Goal: Task Accomplishment & Management: Manage account settings

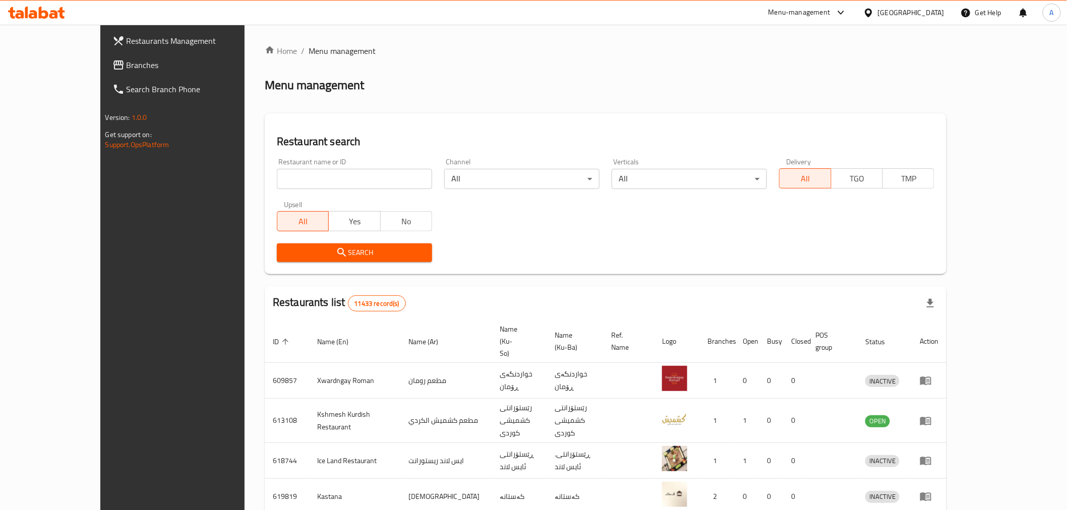
click at [277, 176] on input "search" at bounding box center [354, 179] width 155 height 20
paste input "754966"
type input "754966"
click at [127, 59] on span "Branches" at bounding box center [199, 65] width 144 height 12
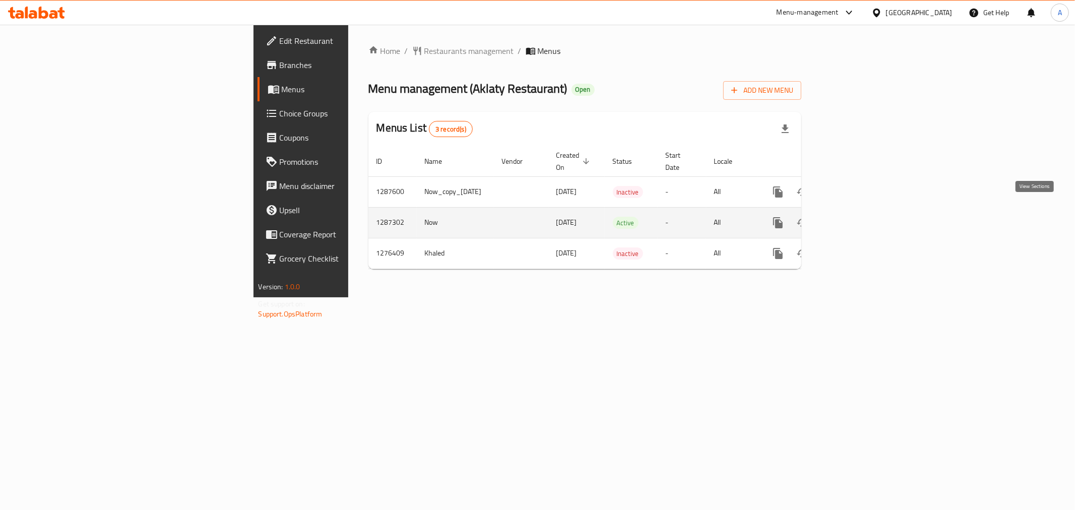
click at [857, 217] on icon "enhanced table" at bounding box center [851, 223] width 12 height 12
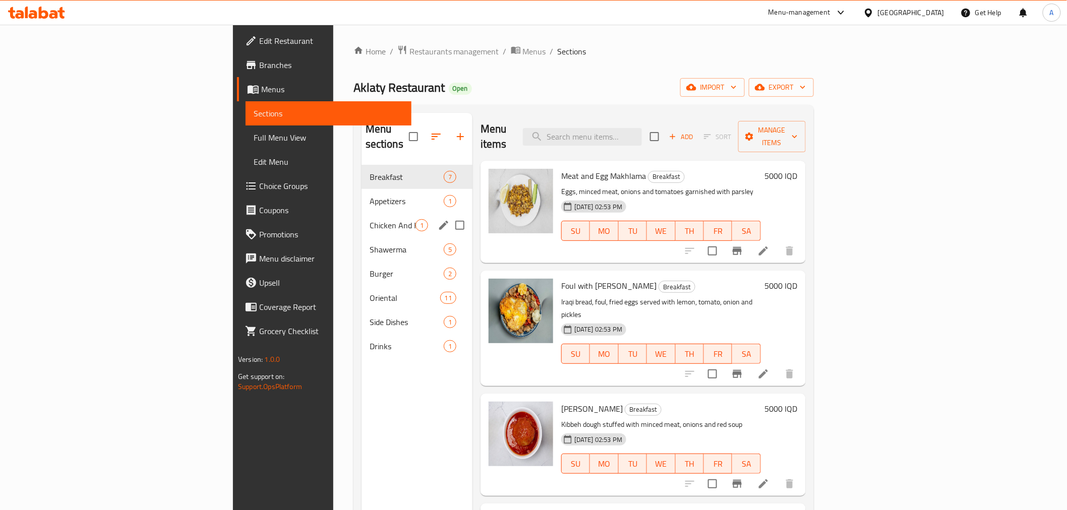
click at [361, 213] on div "Chicken And Extras 1" at bounding box center [416, 225] width 111 height 24
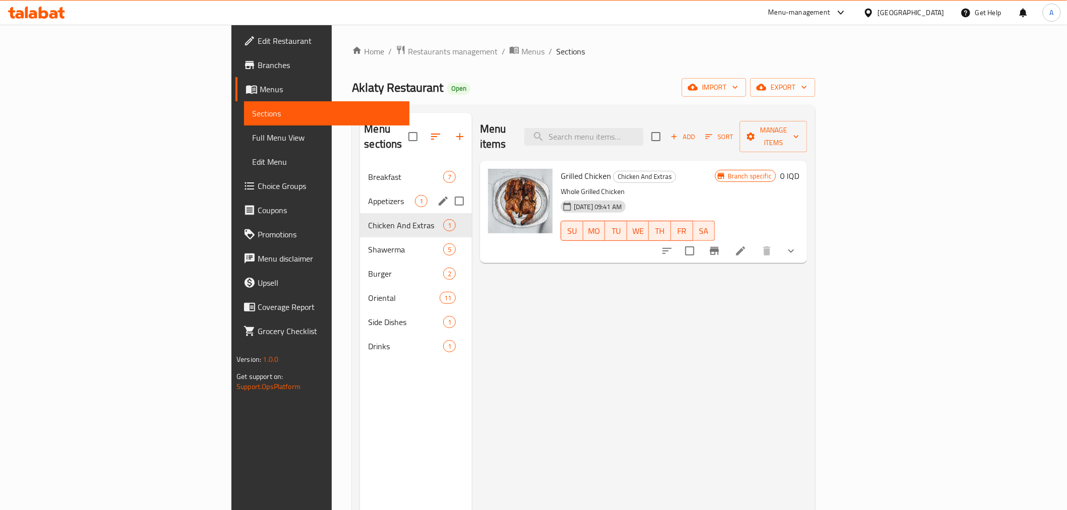
click at [360, 197] on div "Appetizers 1" at bounding box center [416, 201] width 112 height 24
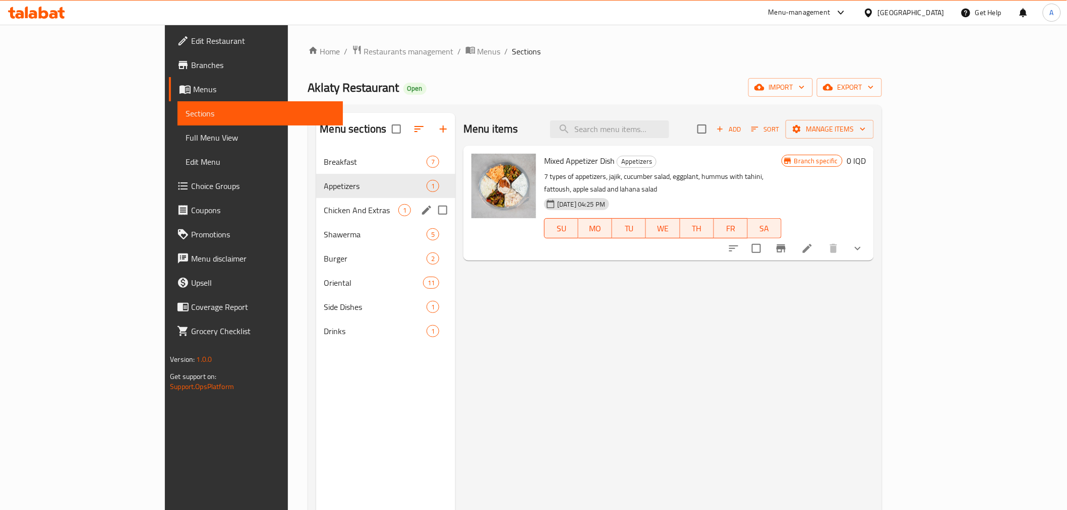
click at [316, 217] on div "Chicken And Extras 1" at bounding box center [386, 210] width 140 height 24
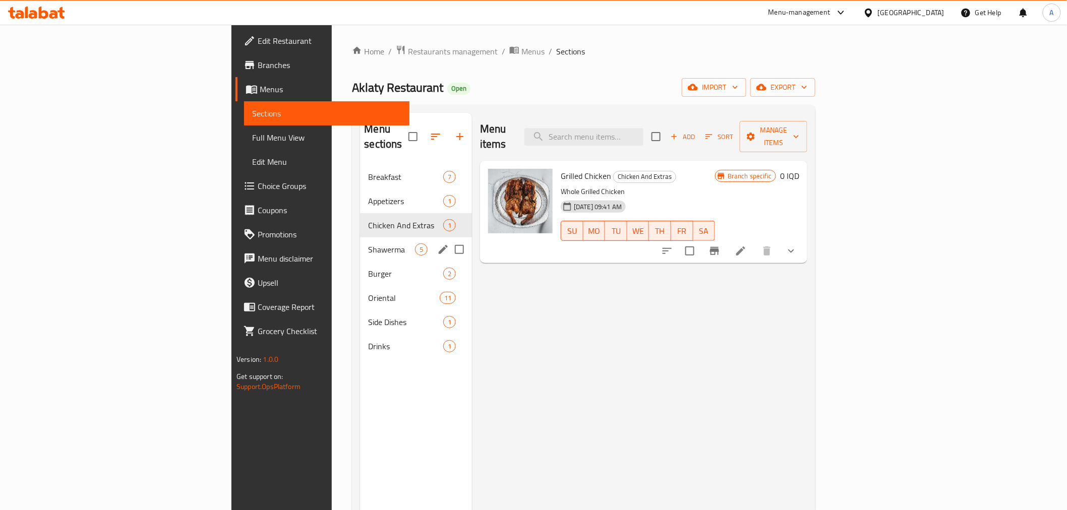
click at [360, 237] on div "Shawerma 5" at bounding box center [416, 249] width 112 height 24
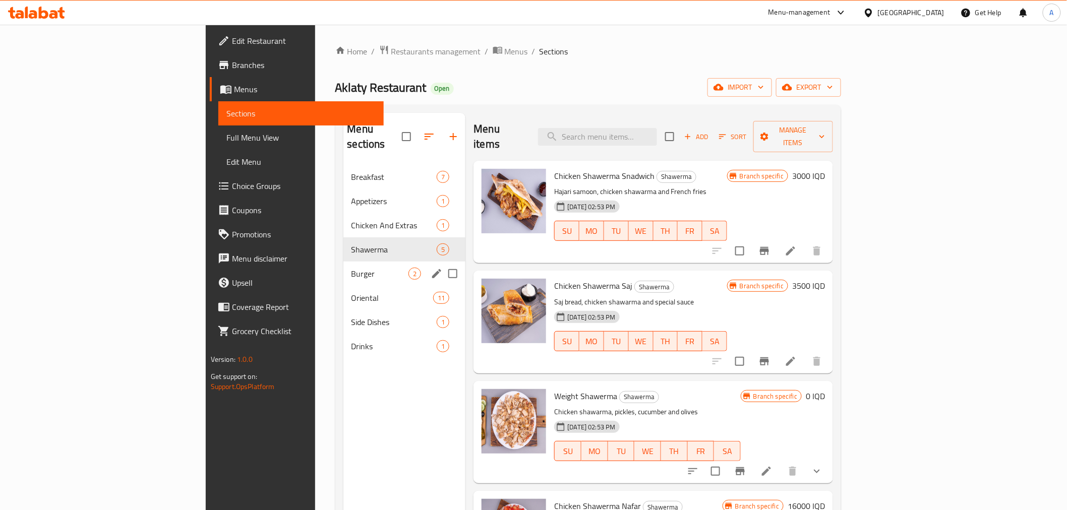
click at [343, 262] on div "Burger 2" at bounding box center [404, 274] width 122 height 24
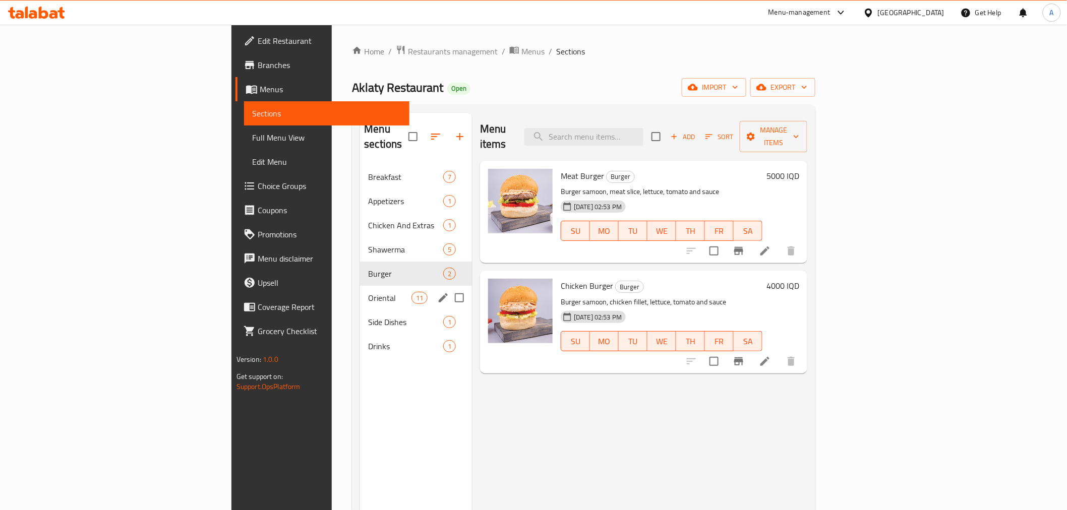
click at [368, 292] on span "Oriental" at bounding box center [389, 298] width 43 height 12
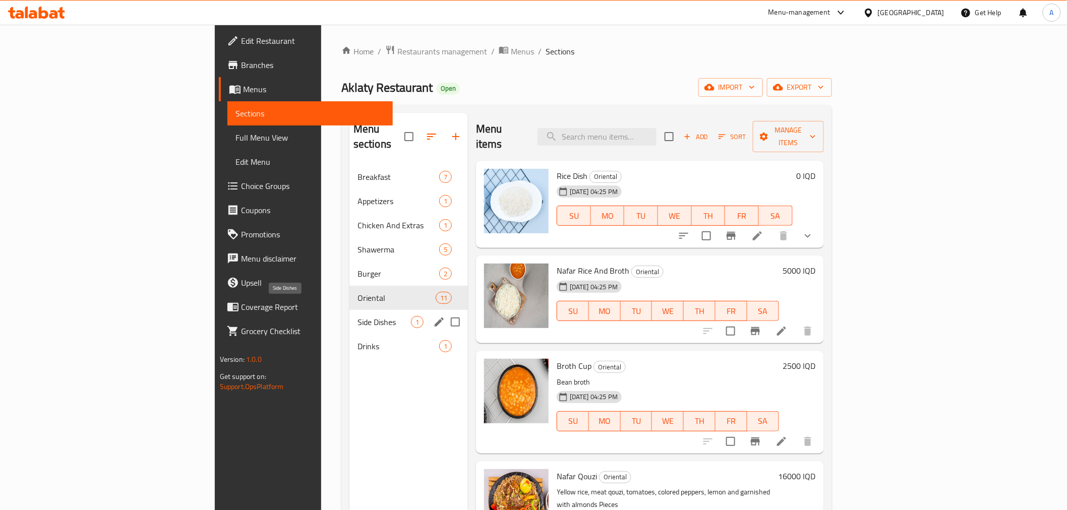
click at [357, 316] on span "Side Dishes" at bounding box center [383, 322] width 53 height 12
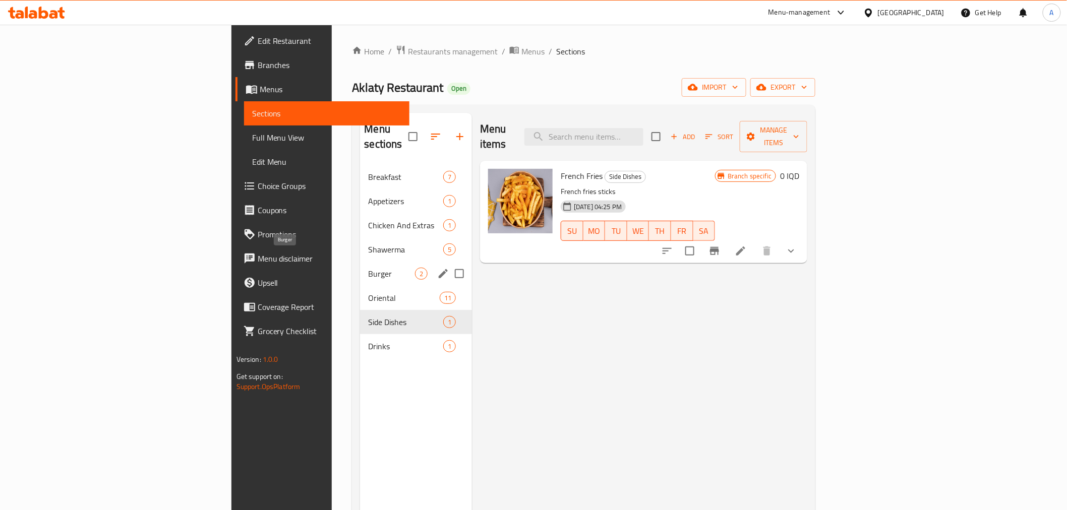
click at [360, 240] on div "Shawerma 5" at bounding box center [416, 249] width 112 height 24
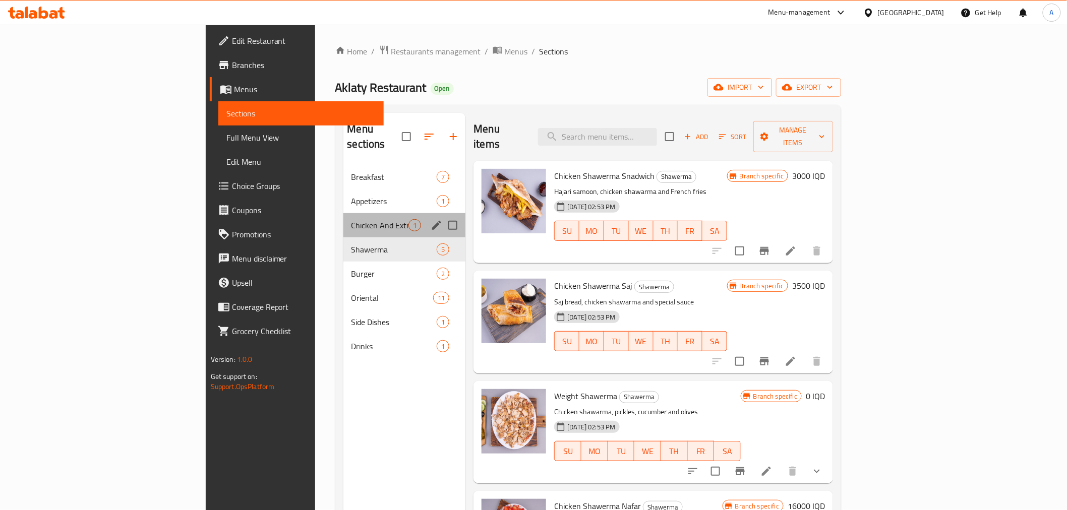
click at [343, 213] on div "Chicken And Extras 1" at bounding box center [404, 225] width 122 height 24
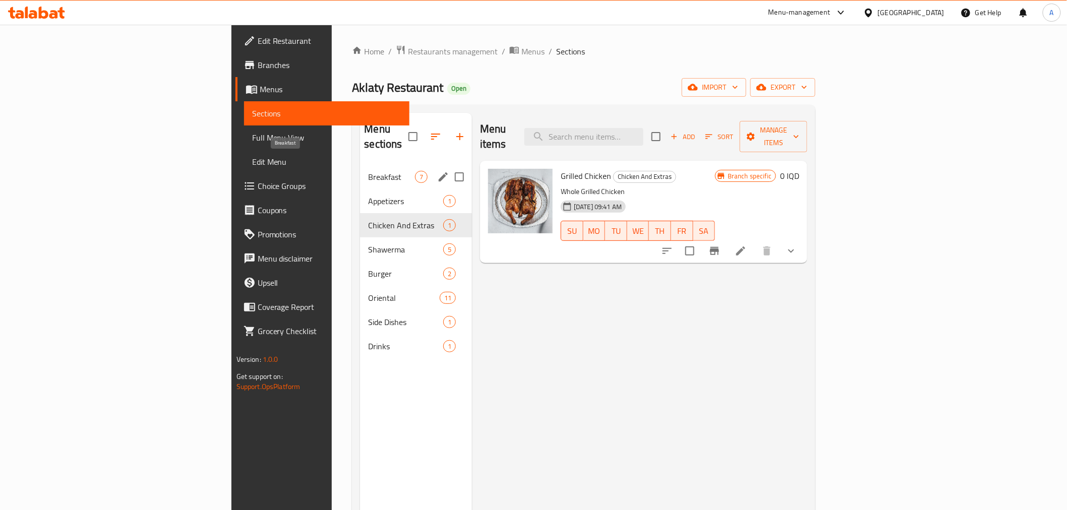
click at [368, 171] on span "Breakfast" at bounding box center [391, 177] width 47 height 12
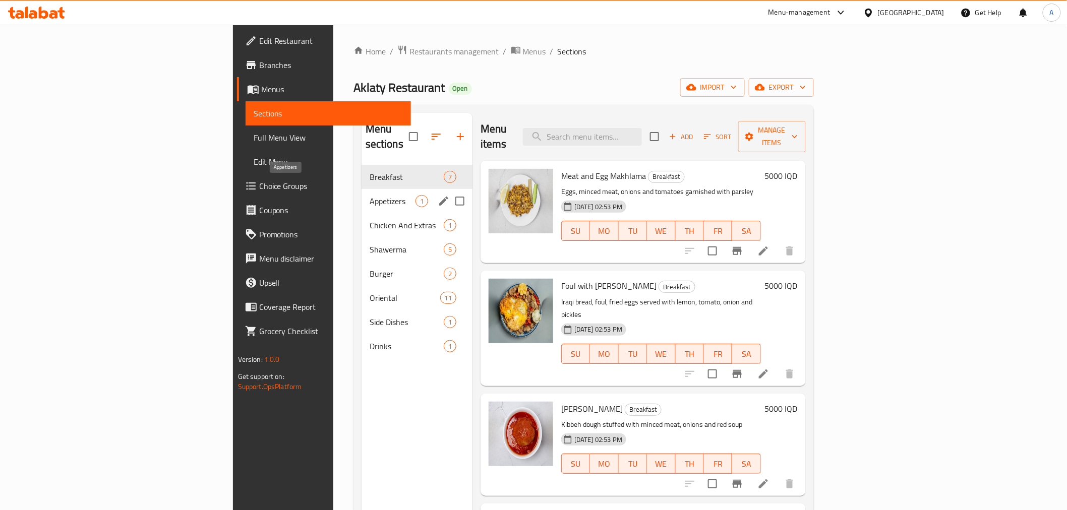
click at [369, 195] on span "Appetizers" at bounding box center [392, 201] width 46 height 12
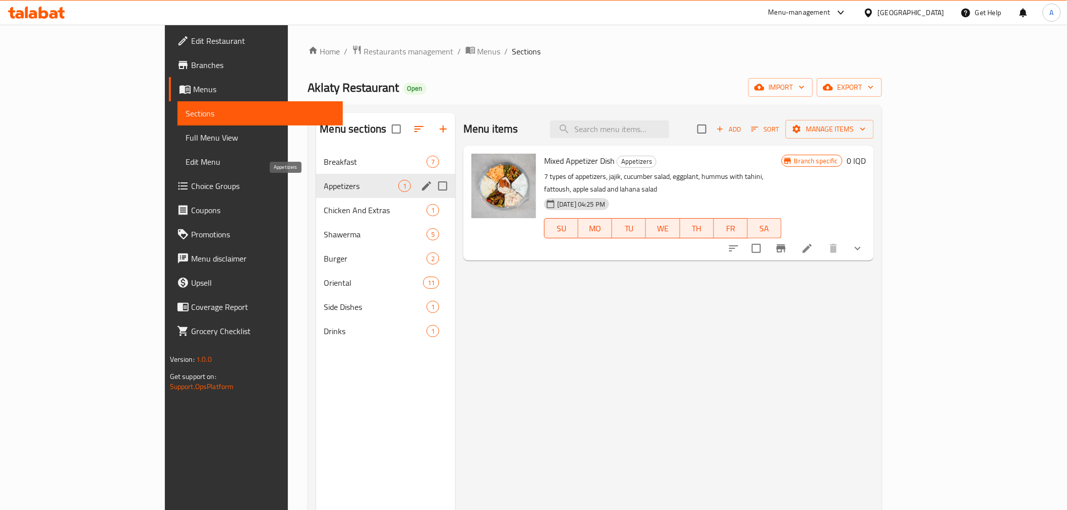
click at [324, 162] on span "Breakfast" at bounding box center [375, 162] width 103 height 12
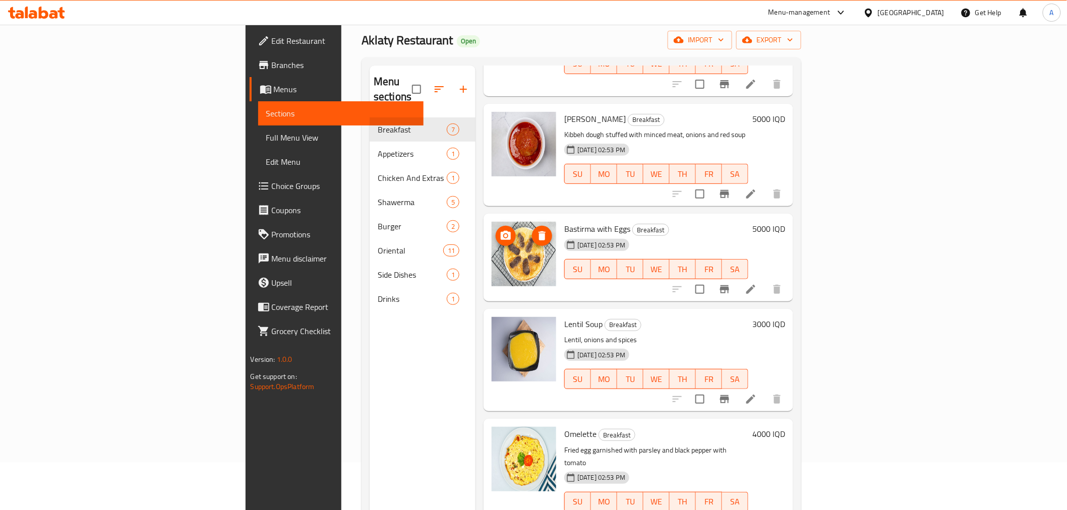
scroll to position [141, 0]
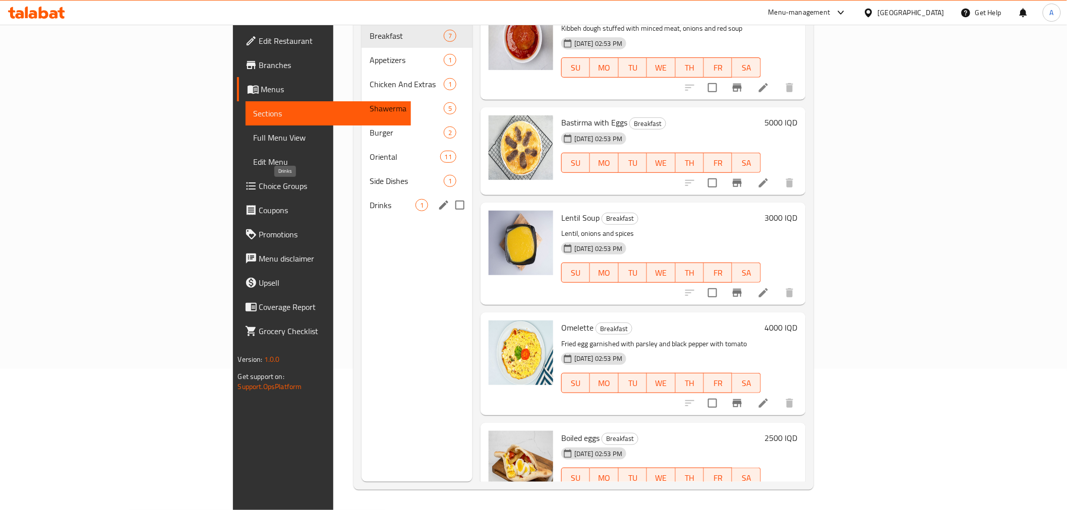
click at [369, 199] on span "Drinks" at bounding box center [392, 205] width 46 height 12
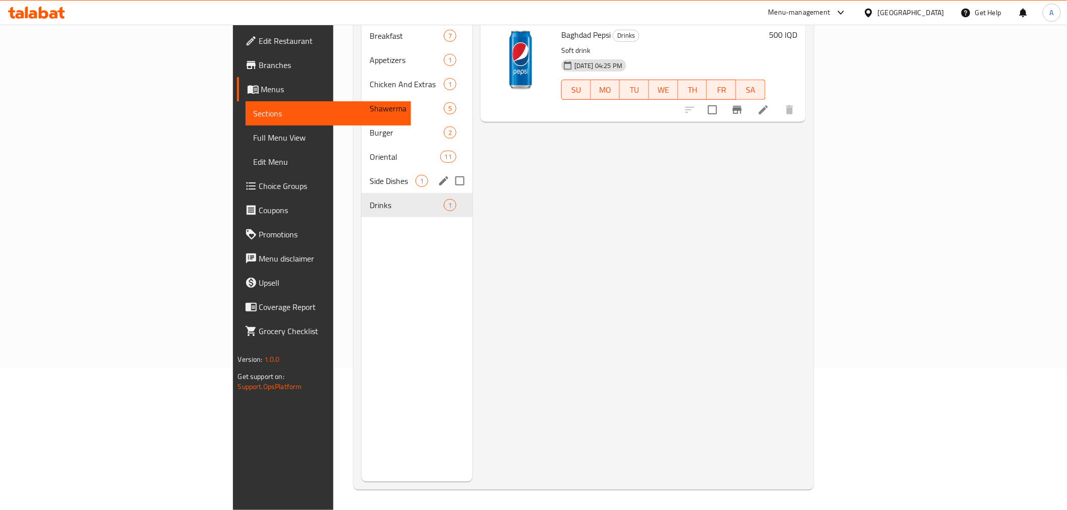
click at [361, 172] on div "Side Dishes 1" at bounding box center [416, 181] width 111 height 24
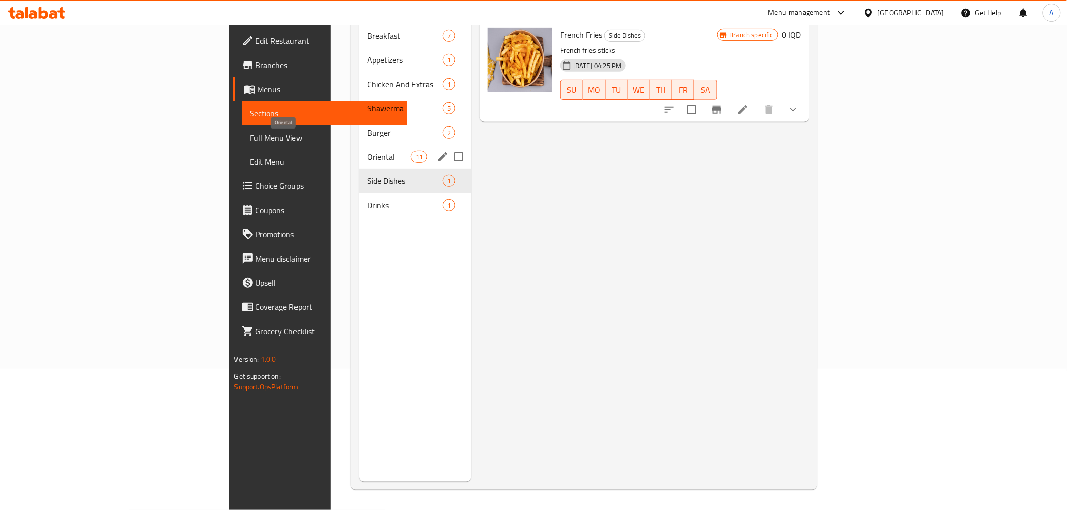
click at [367, 151] on span "Oriental" at bounding box center [389, 157] width 44 height 12
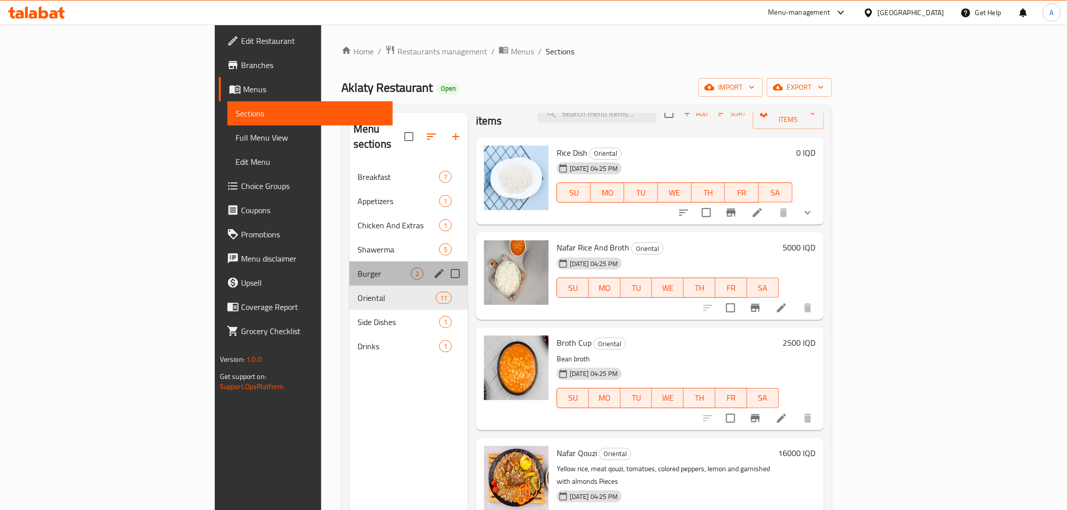
click at [349, 262] on div "Burger 2" at bounding box center [408, 274] width 118 height 24
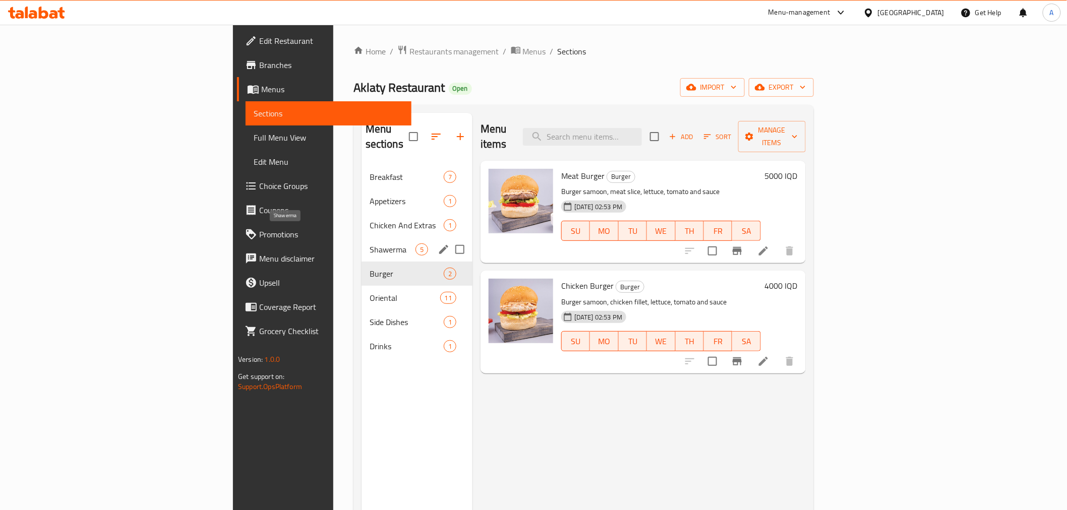
click at [369, 243] on span "Shawerma" at bounding box center [392, 249] width 46 height 12
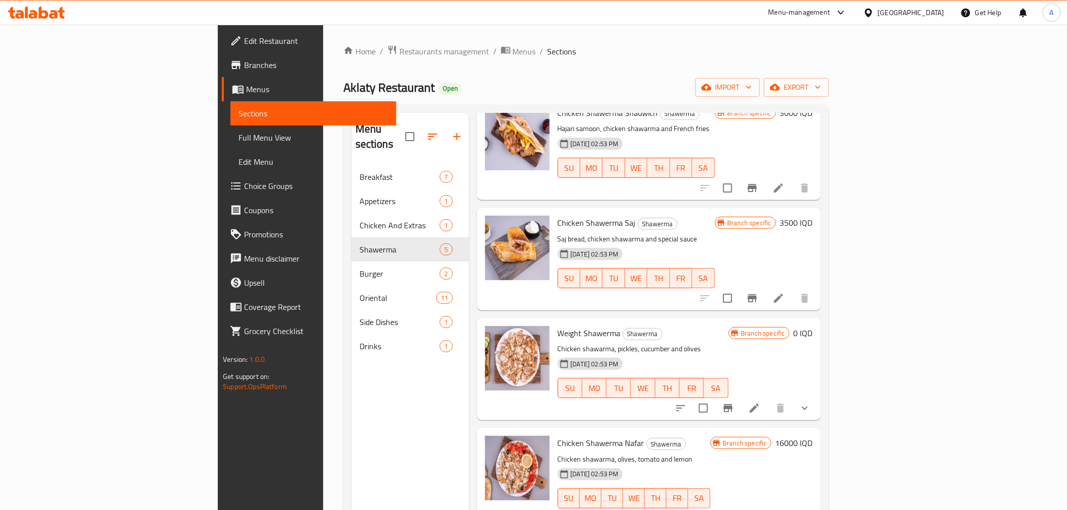
scroll to position [65, 0]
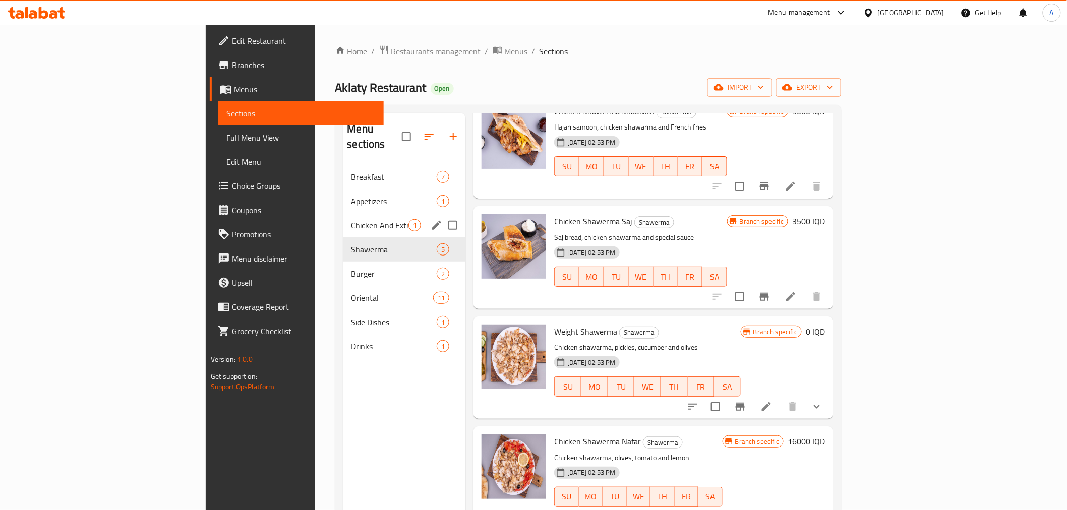
click at [343, 213] on div "Chicken And Extras 1" at bounding box center [404, 225] width 122 height 24
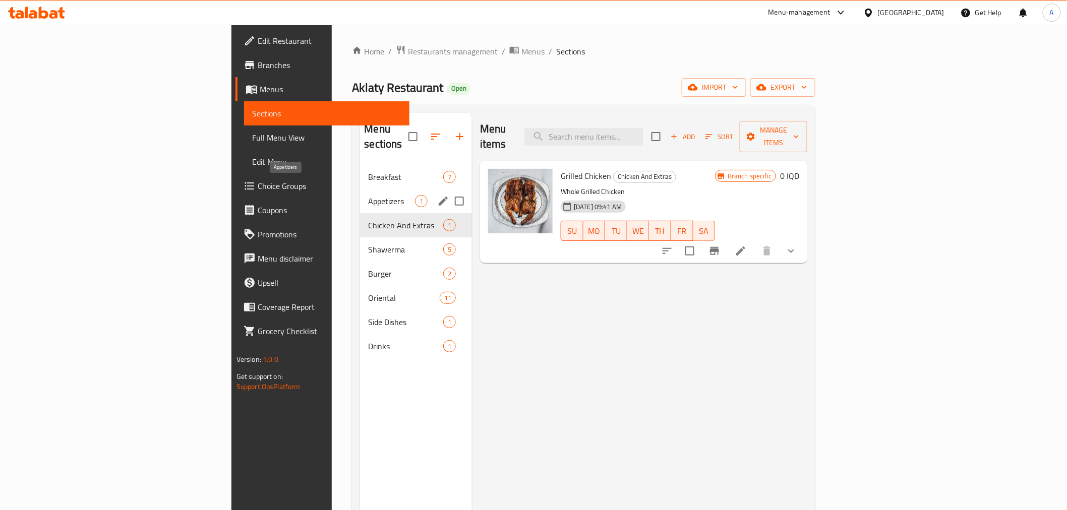
click at [368, 195] on span "Appetizers" at bounding box center [391, 201] width 47 height 12
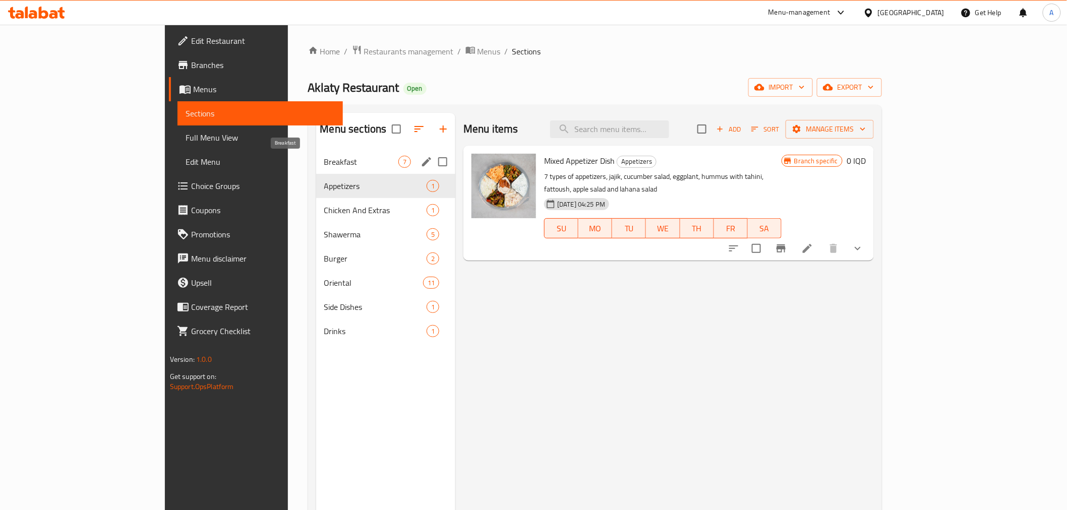
click at [324, 158] on span "Breakfast" at bounding box center [361, 162] width 75 height 12
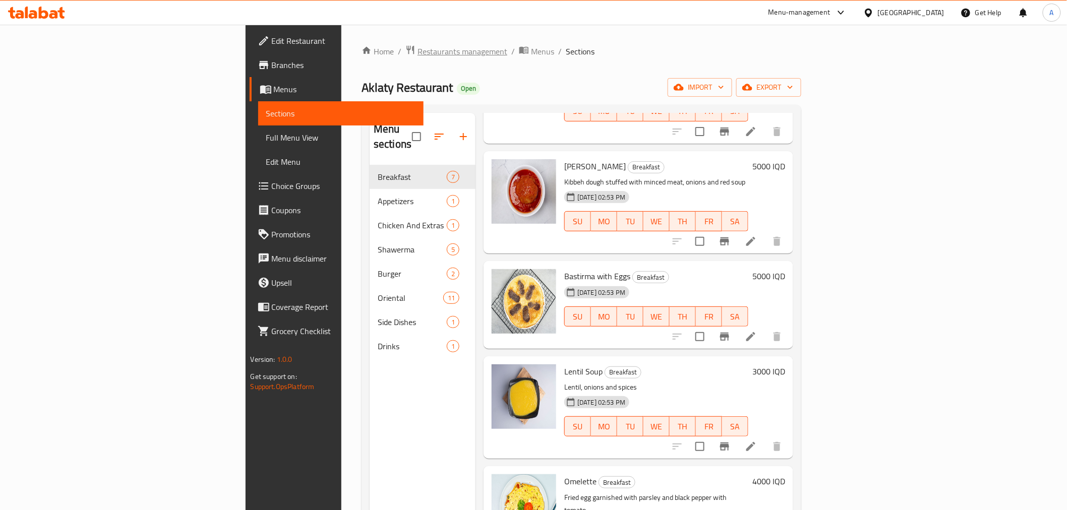
click at [417, 52] on span "Restaurants management" at bounding box center [462, 51] width 90 height 12
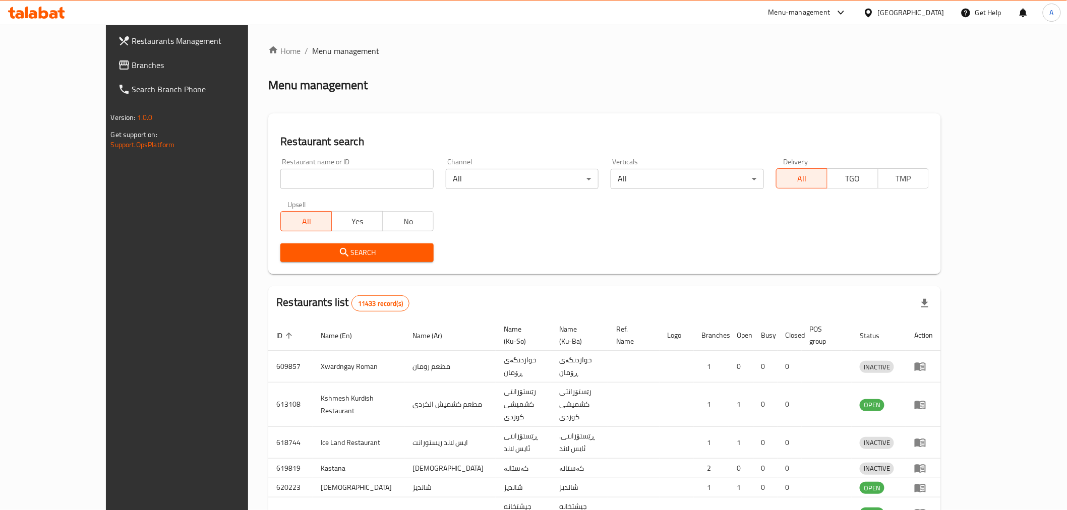
click at [274, 179] on div at bounding box center [533, 255] width 1067 height 510
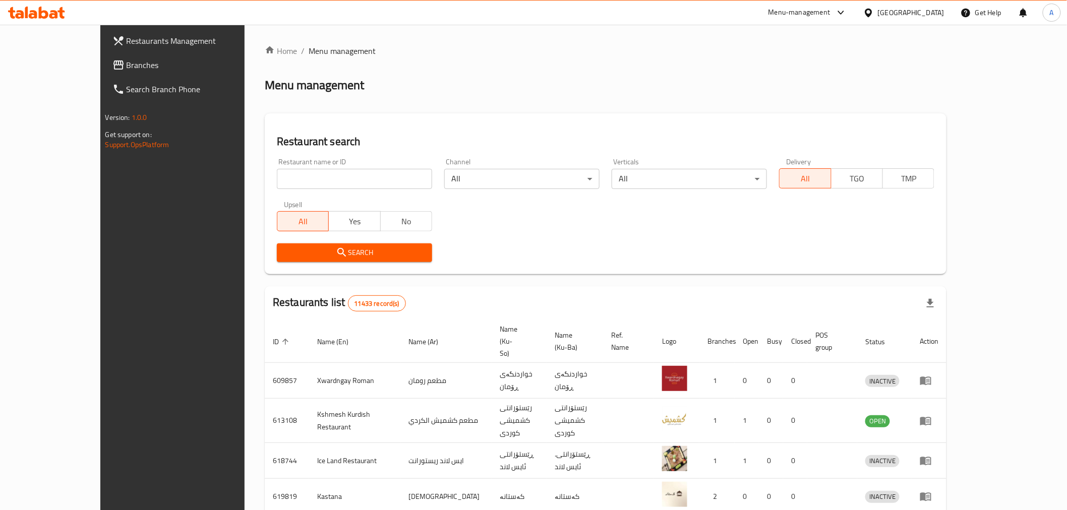
click at [277, 179] on input "search" at bounding box center [354, 179] width 155 height 20
click at [289, 250] on span "Search" at bounding box center [354, 252] width 139 height 13
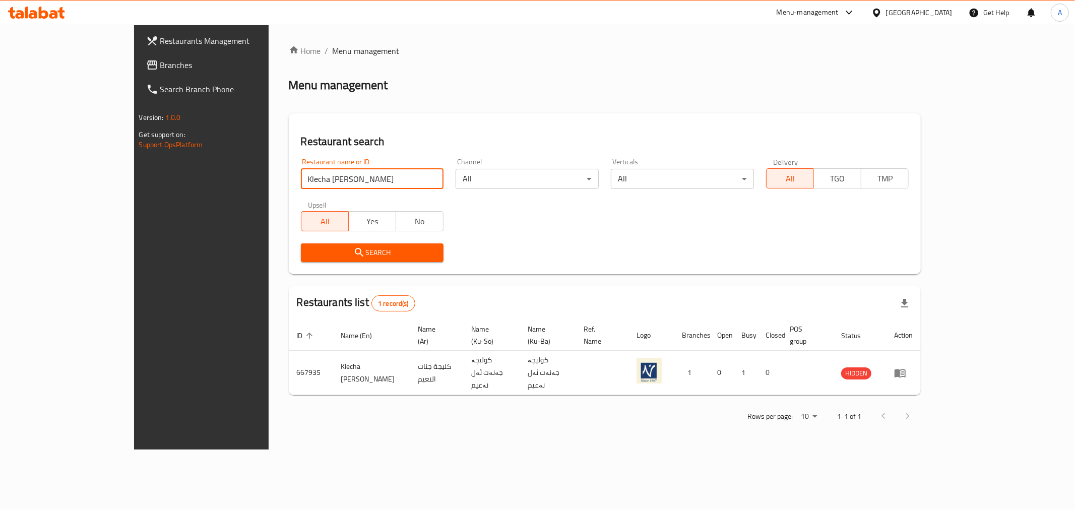
click at [302, 173] on input "Klecha Jannat Al Naeem" at bounding box center [372, 179] width 143 height 20
type input "g"
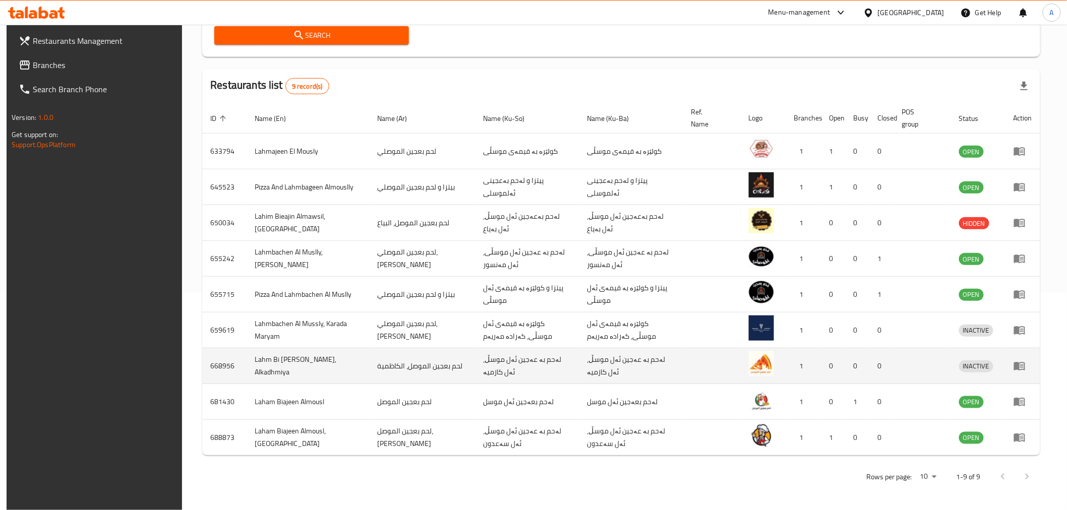
scroll to position [219, 0]
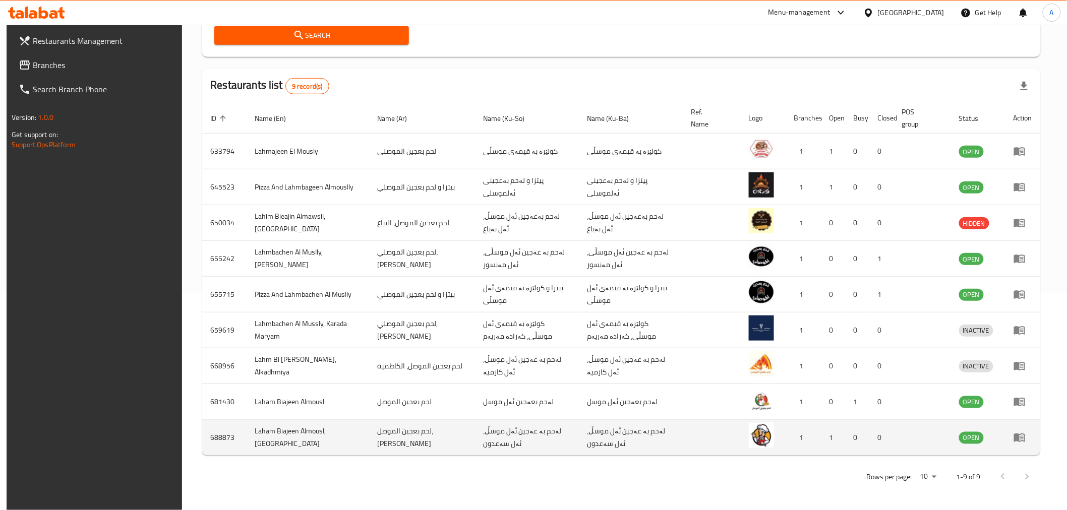
click at [378, 434] on td "لحم بعجين الموصل، السعدون" at bounding box center [422, 438] width 106 height 36
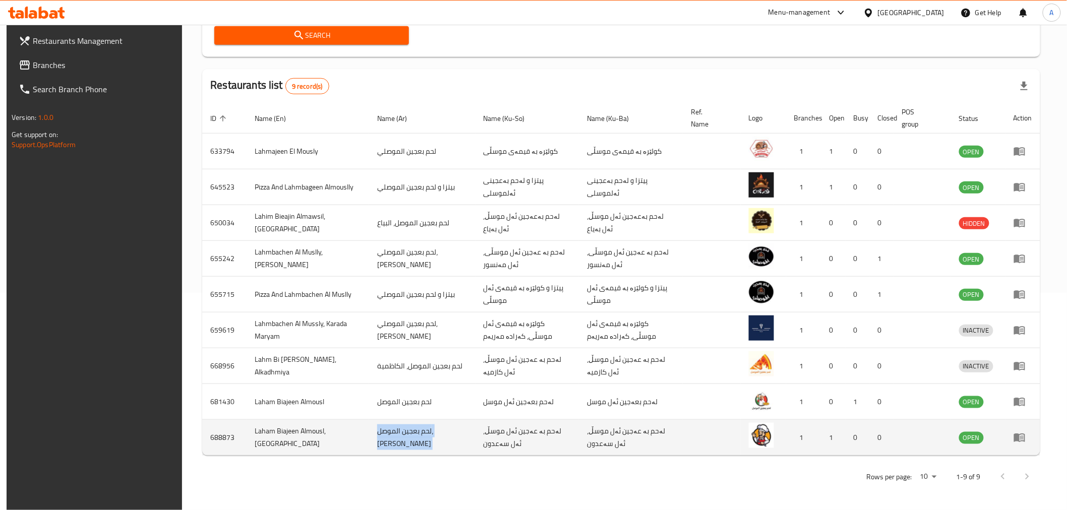
copy td "لحم بعجين الموصل، السعدون"
click at [289, 429] on td "Laham Biajeen Almousl, Alsadoon" at bounding box center [307, 438] width 122 height 36
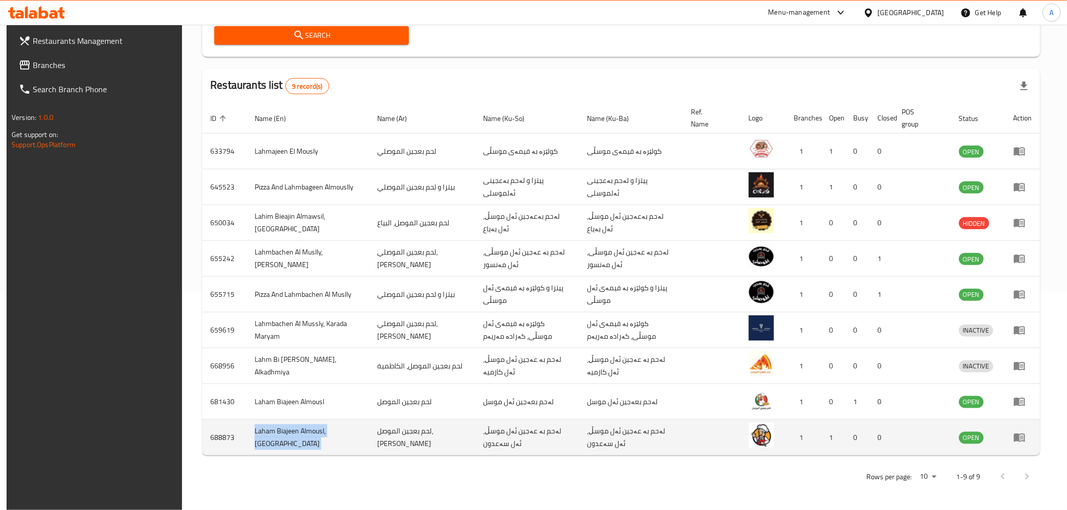
click at [289, 429] on td "Laham Biajeen Almousl, Alsadoon" at bounding box center [307, 438] width 122 height 36
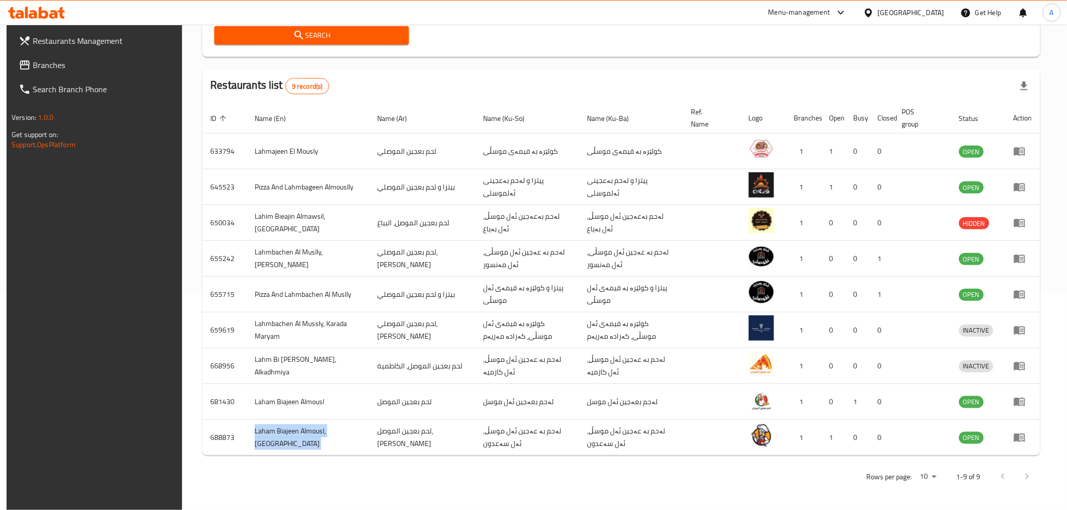
copy td "Laham Biajeen Almousl, Alsadoon"
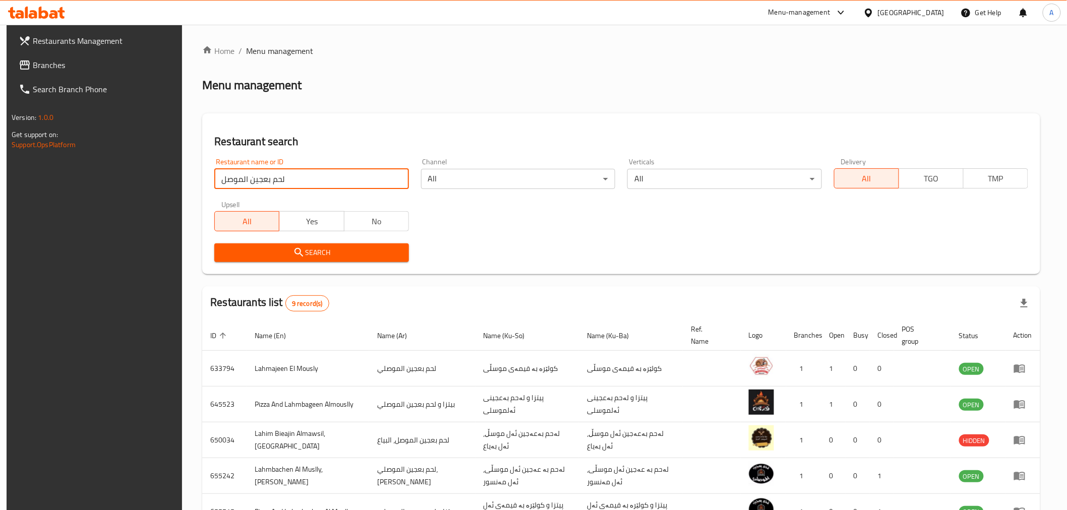
click at [278, 181] on input "لحم بعجين الموصل" at bounding box center [311, 179] width 194 height 20
type input "fortuna"
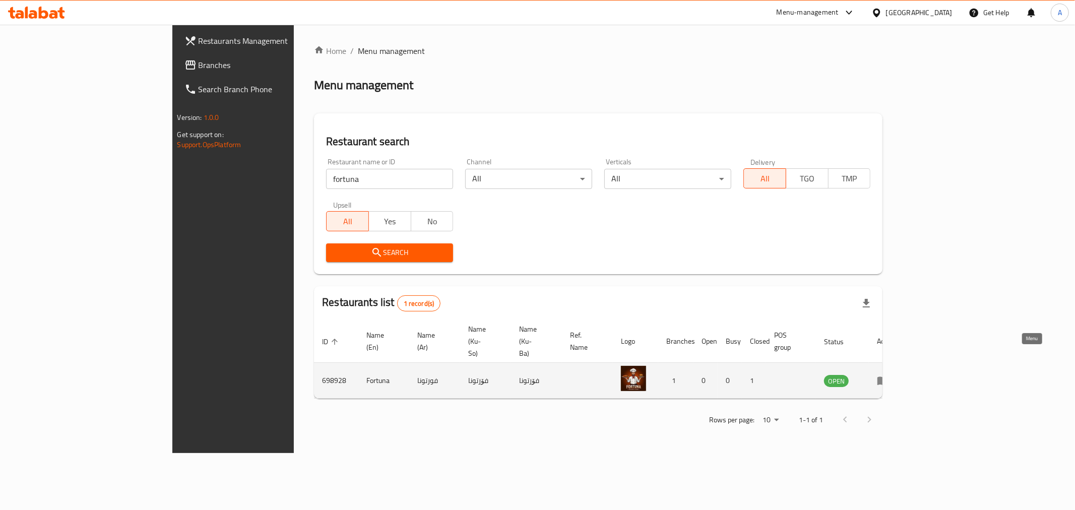
click at [889, 375] on icon "enhanced table" at bounding box center [883, 381] width 12 height 12
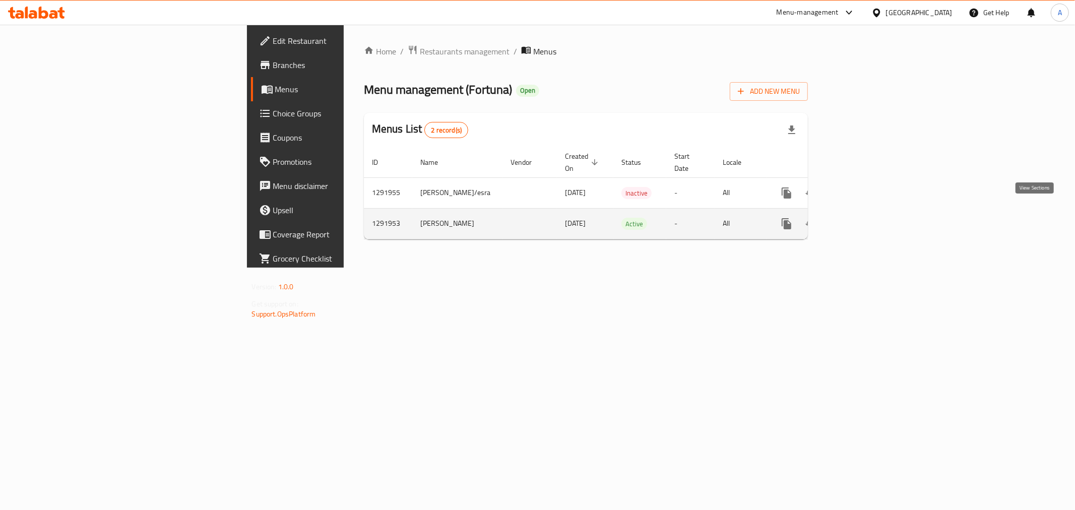
click at [865, 218] on icon "enhanced table" at bounding box center [859, 224] width 12 height 12
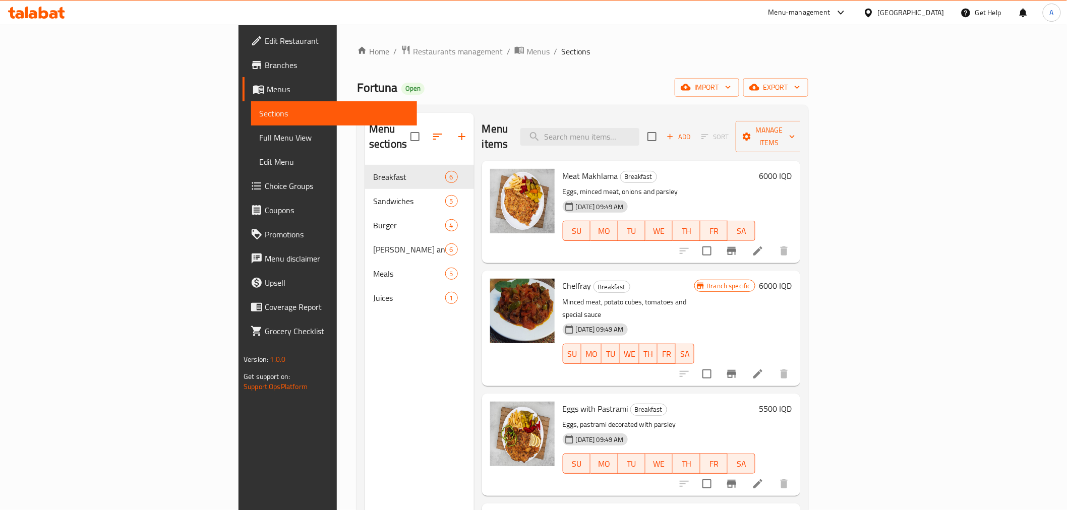
click at [265, 59] on span "Branches" at bounding box center [337, 65] width 144 height 12
